Goal: Task Accomplishment & Management: Use online tool/utility

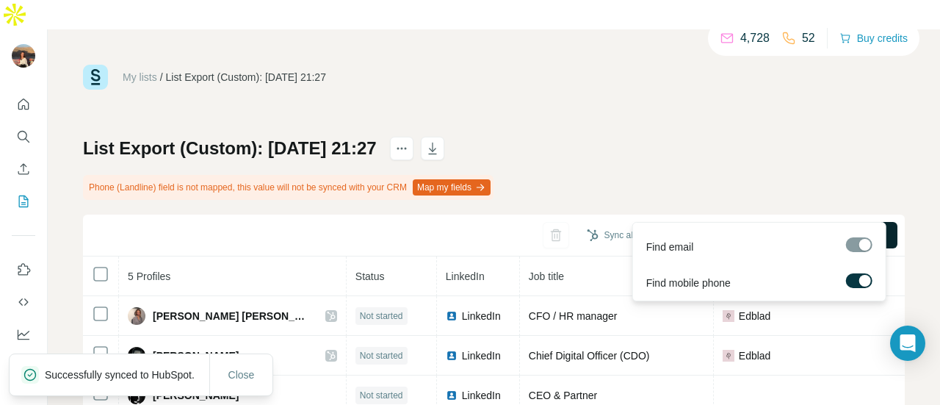
click at [713, 222] on button "Find all emails & mobiles (5)" at bounding box center [805, 235] width 185 height 26
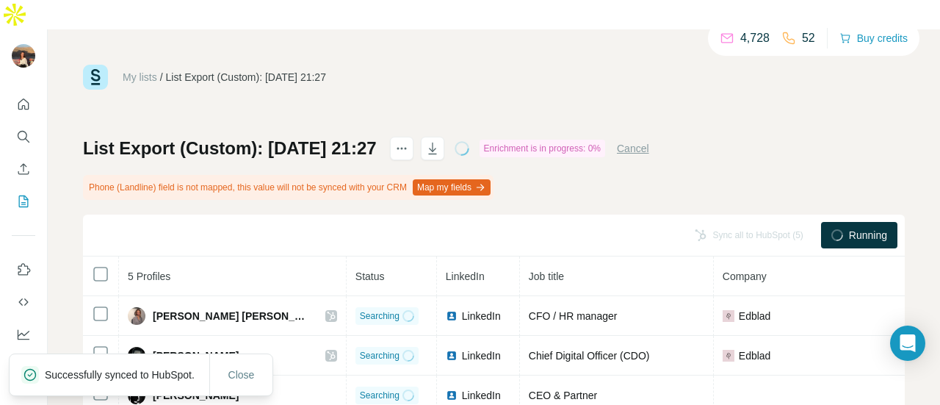
scroll to position [102, 0]
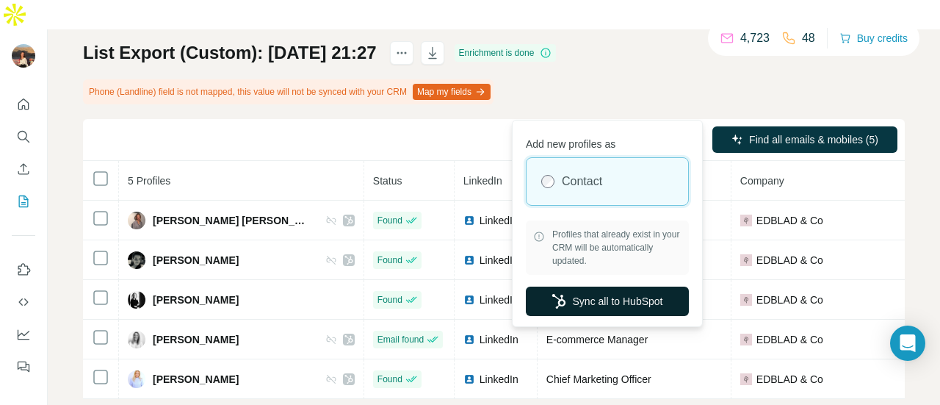
click at [618, 290] on button "Sync all to HubSpot" at bounding box center [607, 300] width 163 height 29
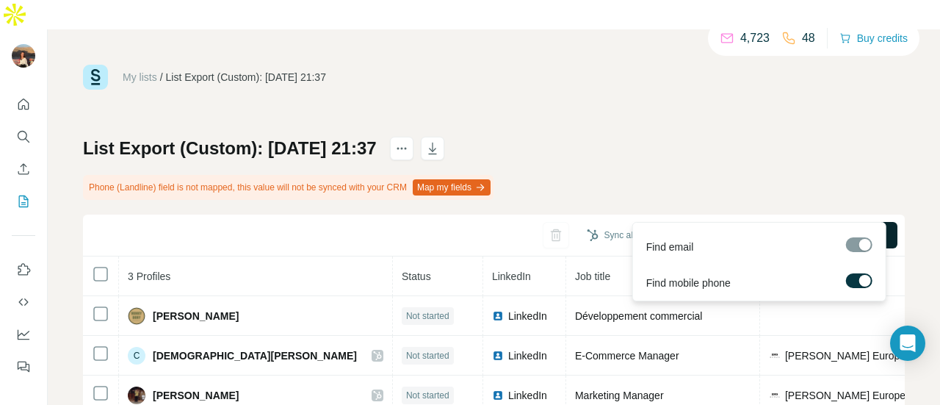
click at [786, 228] on span "Find all emails & mobiles (3)" at bounding box center [813, 235] width 129 height 15
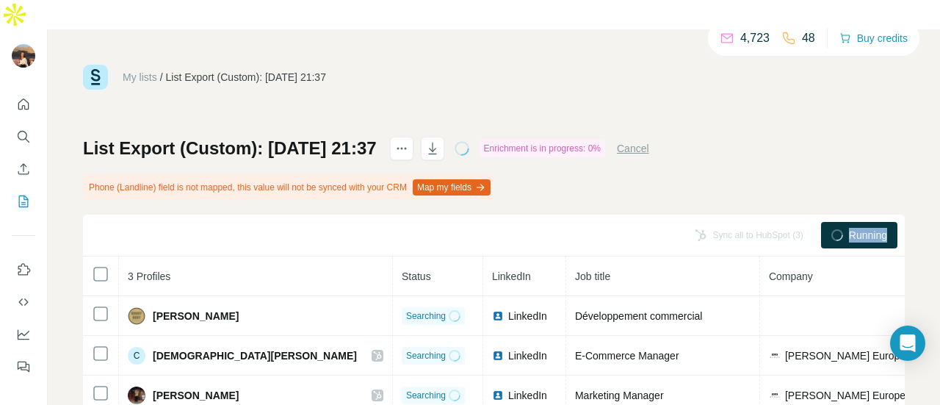
click at [786, 222] on div "Sync all to HubSpot (3)" at bounding box center [749, 235] width 129 height 26
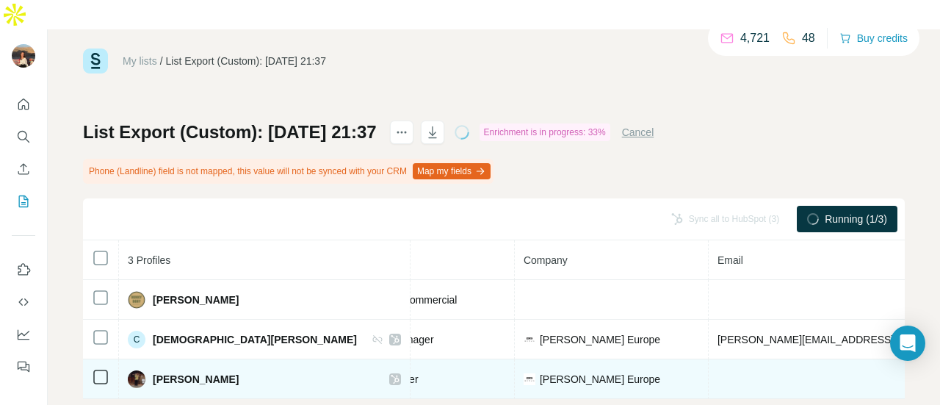
scroll to position [23, 0]
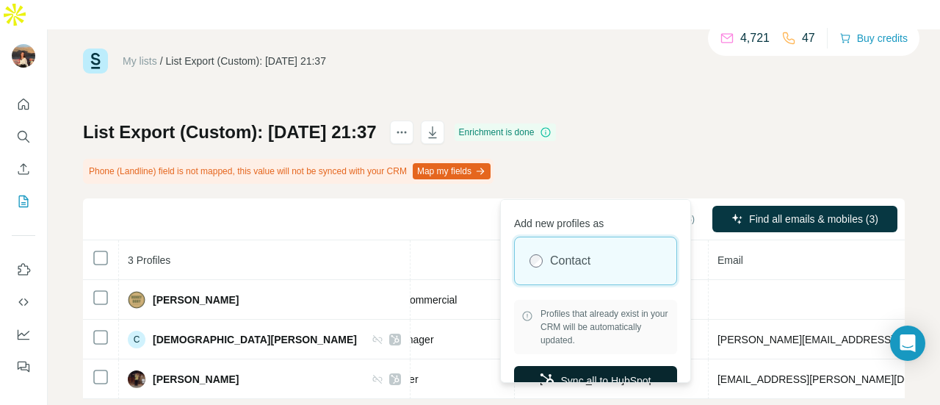
click at [561, 370] on button "Sync all to HubSpot" at bounding box center [595, 380] width 163 height 29
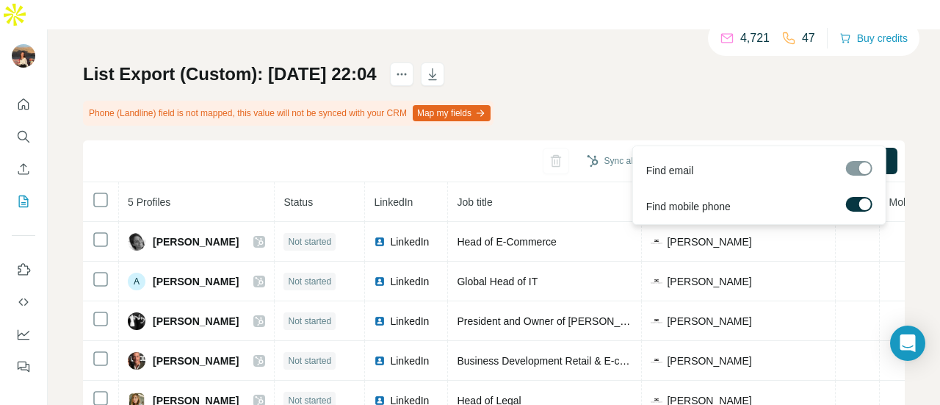
scroll to position [77, 0]
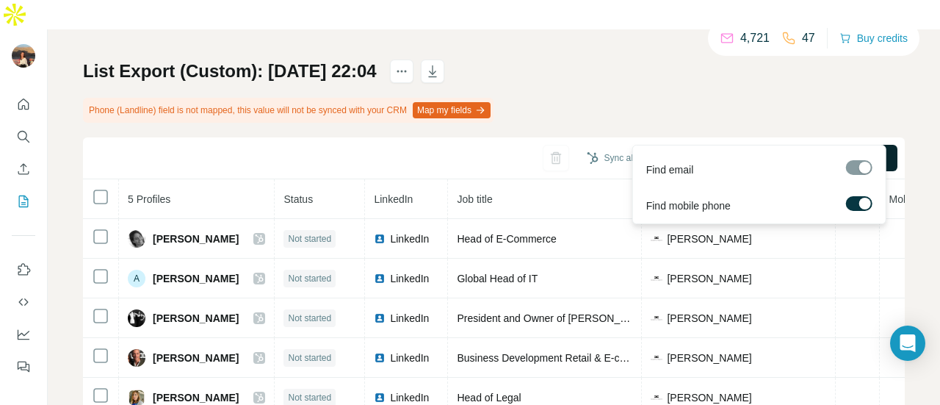
click at [732, 152] on icon "button" at bounding box center [738, 158] width 12 height 12
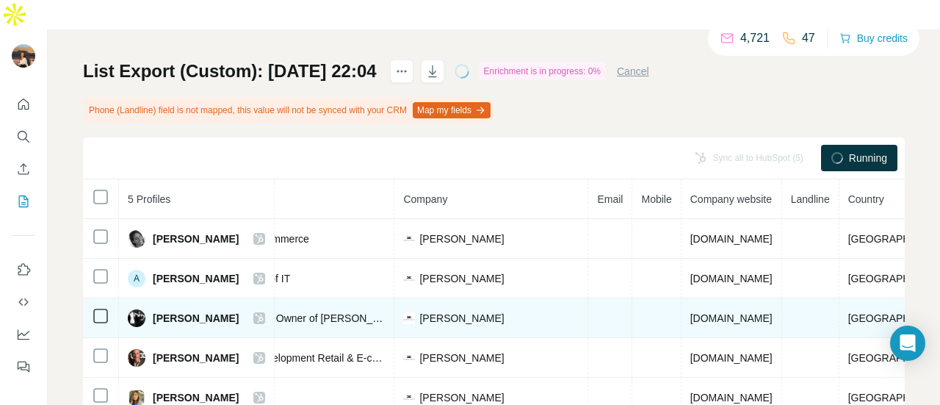
scroll to position [0, 249]
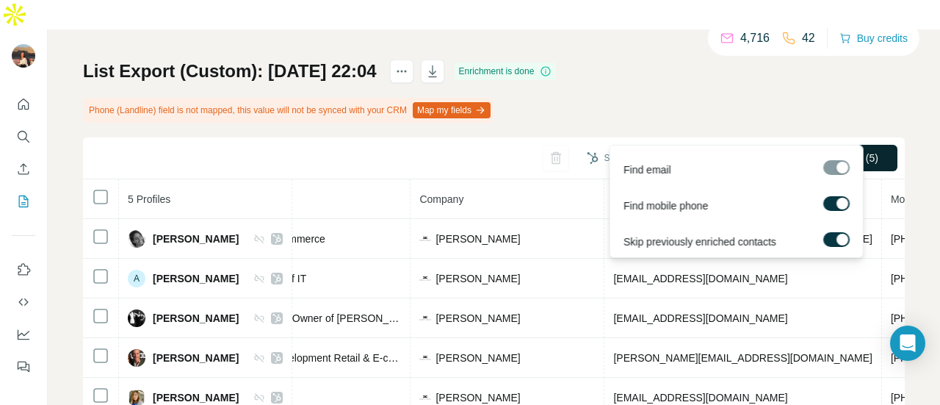
click at [732, 152] on icon "button" at bounding box center [738, 158] width 12 height 12
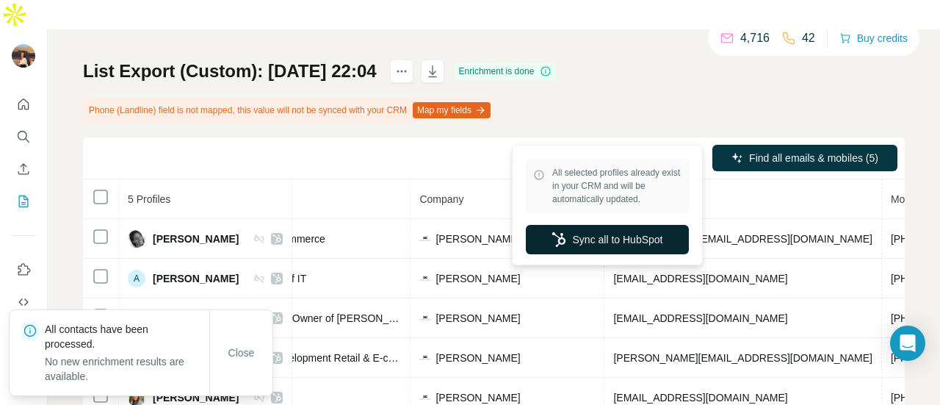
click at [588, 238] on button "Sync all to HubSpot" at bounding box center [607, 239] width 163 height 29
